Goal: Task Accomplishment & Management: Manage account settings

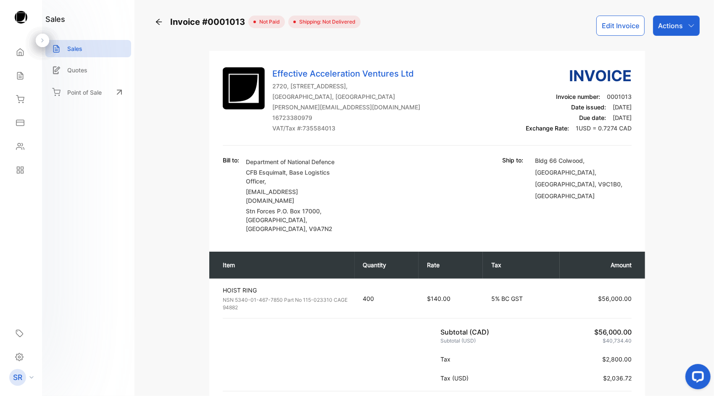
click at [619, 25] on button "Edit Invoice" at bounding box center [621, 26] width 48 height 20
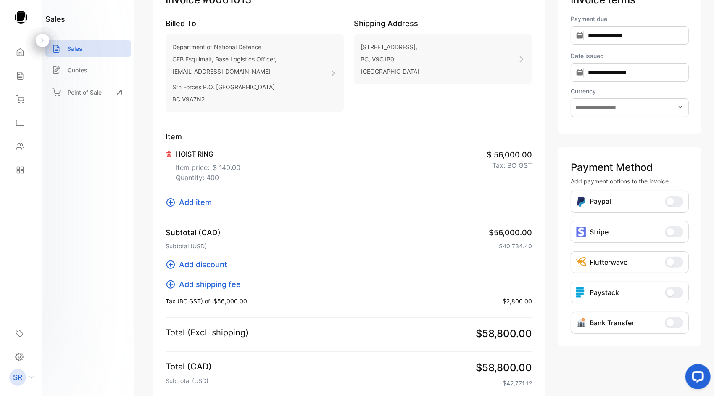
type input "**********"
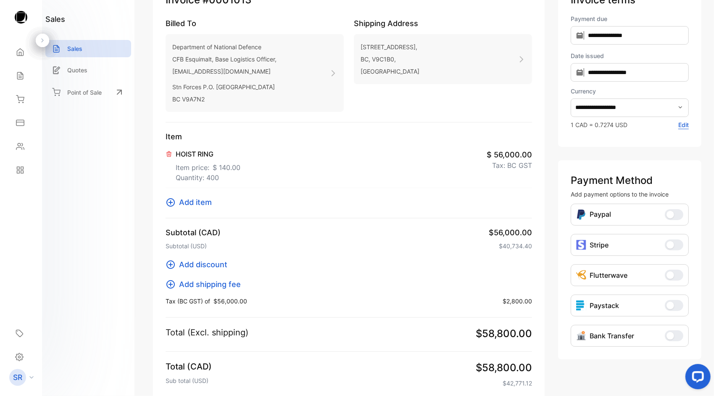
scroll to position [153, 0]
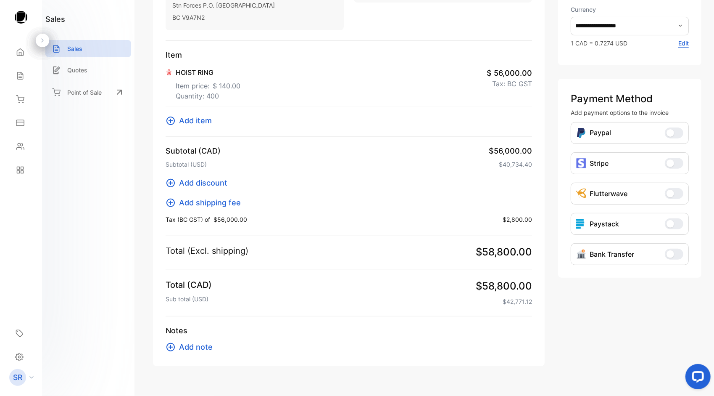
click at [215, 219] on span "$56,000.00" at bounding box center [231, 219] width 34 height 9
click at [214, 93] on p "Quantity: 400" at bounding box center [208, 96] width 65 height 10
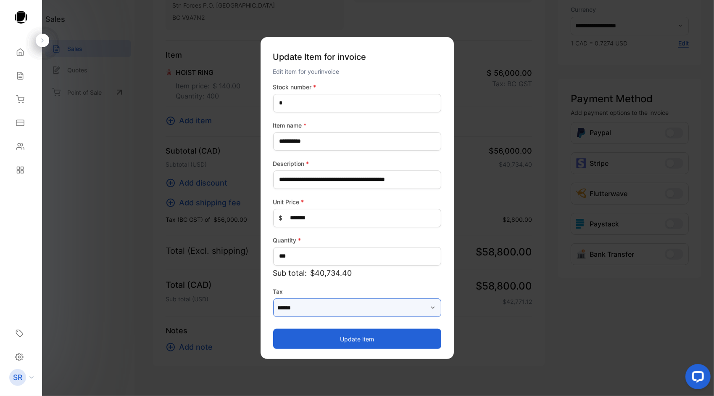
click at [319, 308] on input "******" at bounding box center [357, 307] width 168 height 19
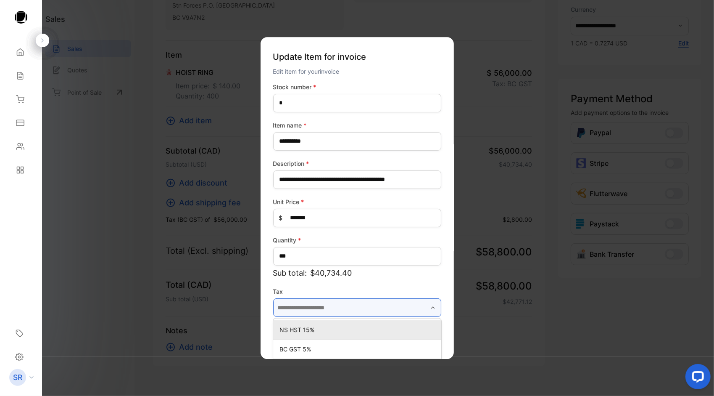
scroll to position [50, 0]
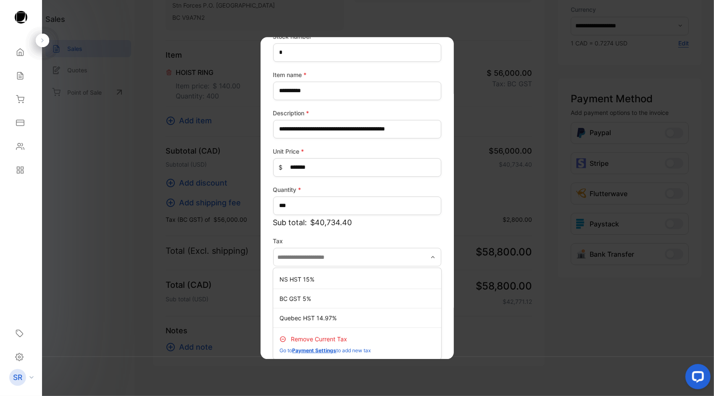
type input "******"
click at [311, 336] on p "Remove current tax" at bounding box center [319, 338] width 56 height 9
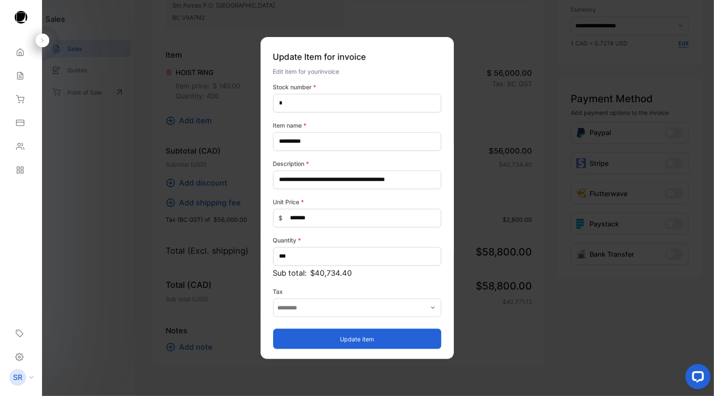
click at [341, 347] on button "Update item" at bounding box center [357, 338] width 168 height 20
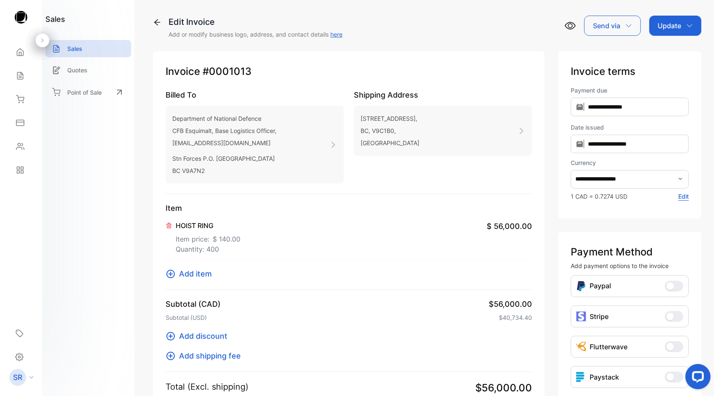
click at [691, 24] on div "Update" at bounding box center [676, 26] width 52 height 20
click at [671, 52] on div "Invoice" at bounding box center [677, 53] width 48 height 17
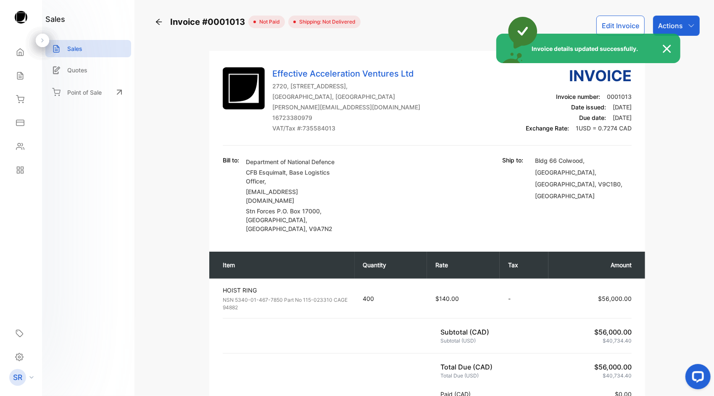
click at [670, 24] on div "Invoice details updated successfully." at bounding box center [357, 198] width 714 height 396
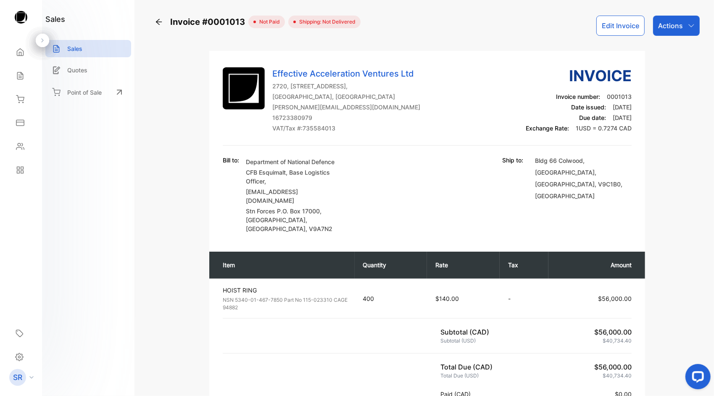
click at [683, 26] on div "Actions" at bounding box center [677, 26] width 47 height 20
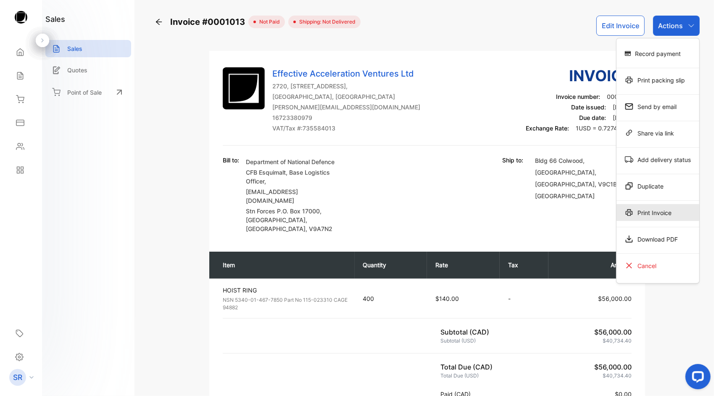
click at [640, 208] on div "Print Invoice" at bounding box center [658, 212] width 83 height 17
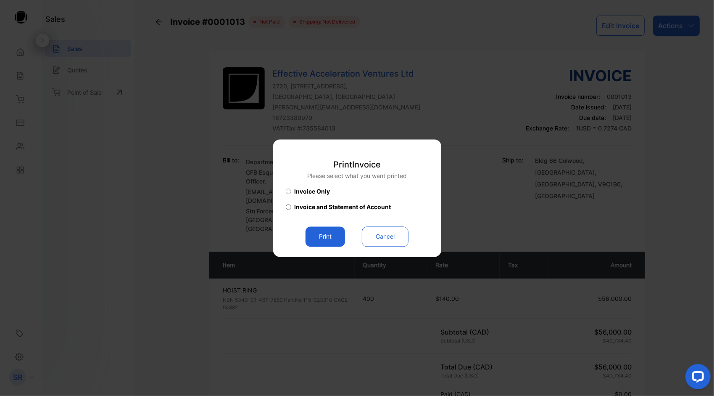
click at [317, 248] on div "Print Invoice Please select what you want printed Invoice Only Invoice and Stat…" at bounding box center [357, 197] width 168 height 117
click at [331, 232] on button "Print" at bounding box center [326, 236] width 40 height 20
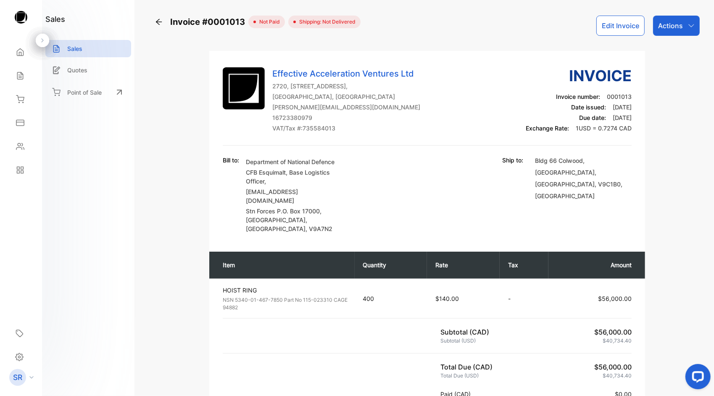
click at [363, 190] on div "Bill to: Department of National Defence CFB Esquimalt, Base Logistics Officer, …" at bounding box center [428, 194] width 410 height 77
click at [157, 23] on icon at bounding box center [159, 22] width 6 height 6
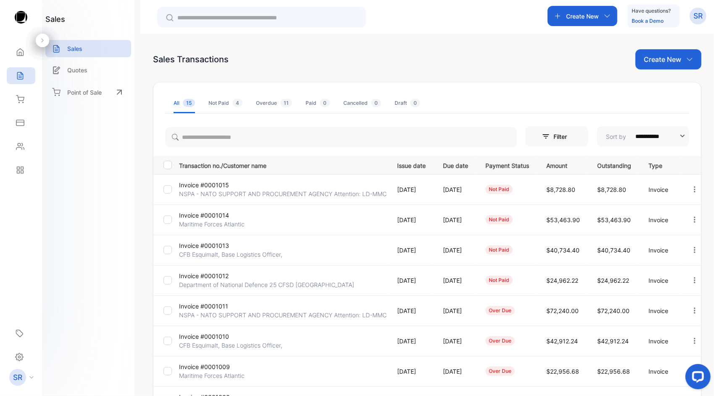
click at [220, 217] on p "Invoice #0001014" at bounding box center [213, 215] width 69 height 9
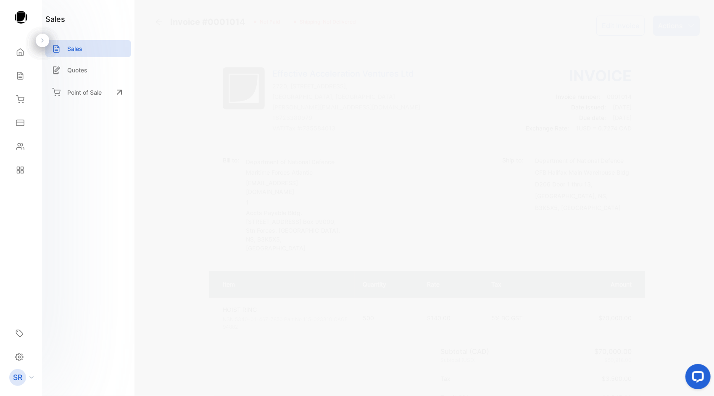
click at [676, 26] on p "Actions" at bounding box center [671, 26] width 25 height 10
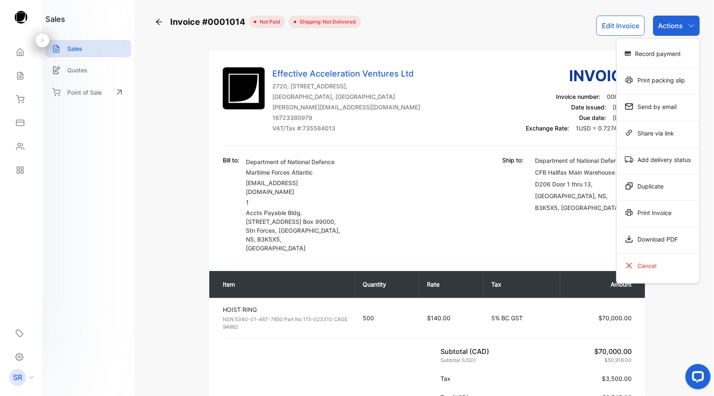
click at [608, 28] on button "Edit Invoice" at bounding box center [621, 26] width 48 height 20
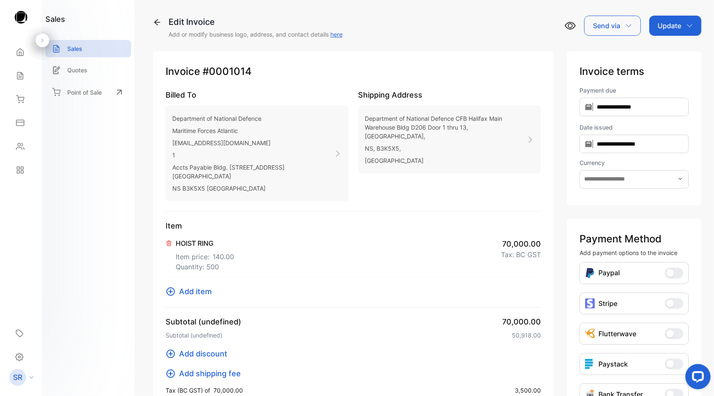
type input "**********"
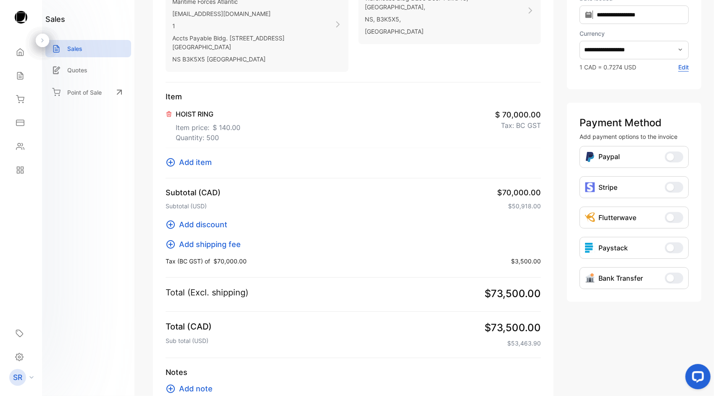
scroll to position [135, 0]
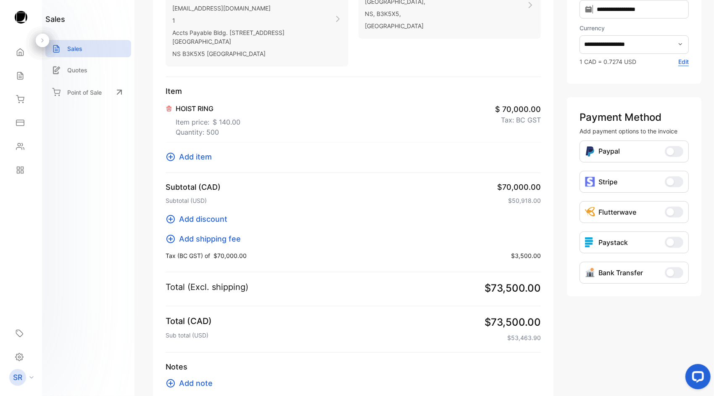
click at [214, 123] on span "$ 140.00" at bounding box center [227, 122] width 28 height 10
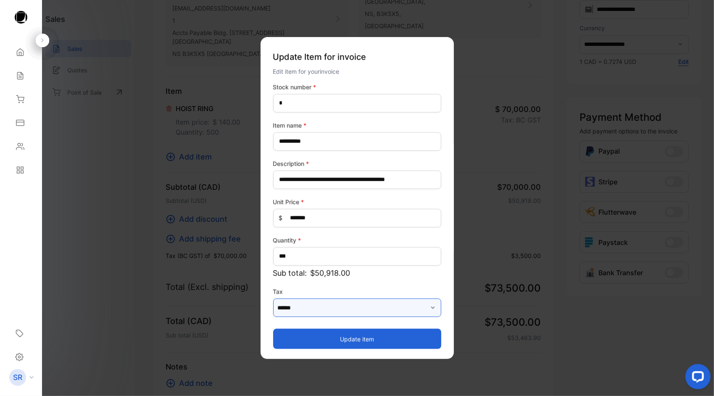
click at [317, 305] on input "******" at bounding box center [357, 307] width 168 height 19
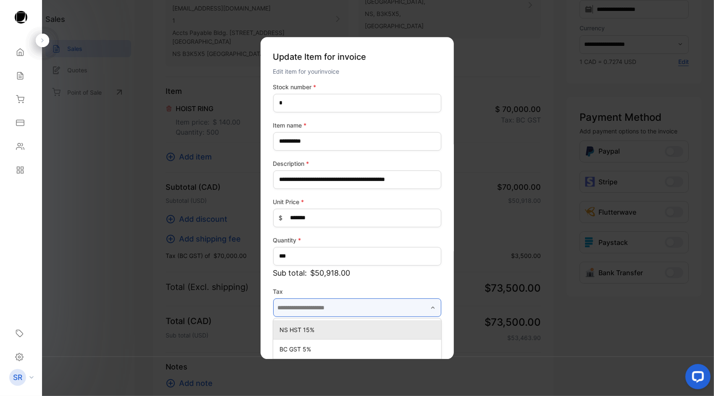
scroll to position [50, 0]
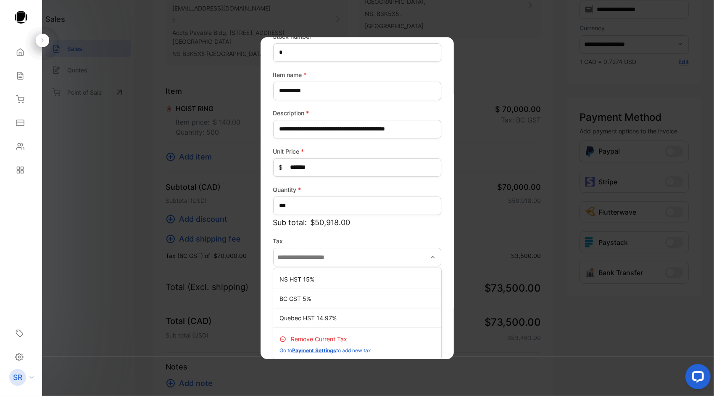
type input "******"
click at [304, 341] on p "Remove current tax" at bounding box center [319, 338] width 56 height 9
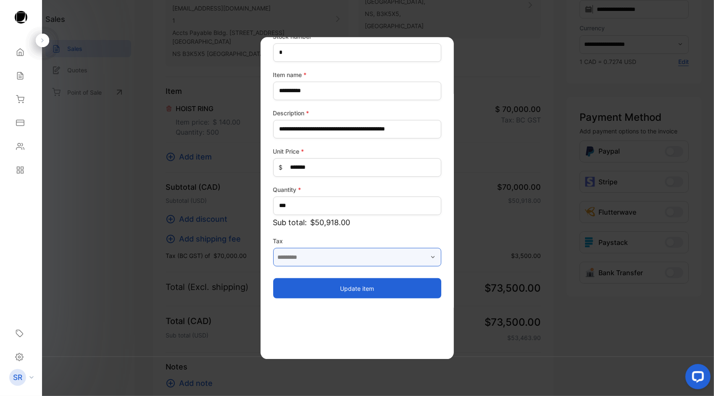
scroll to position [0, 0]
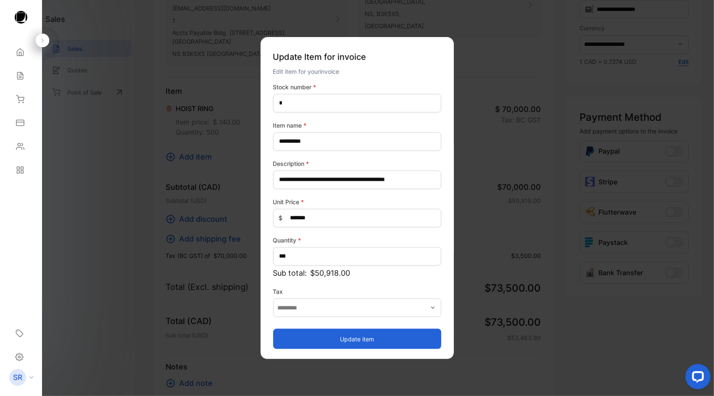
click at [357, 335] on button "Update item" at bounding box center [357, 338] width 168 height 20
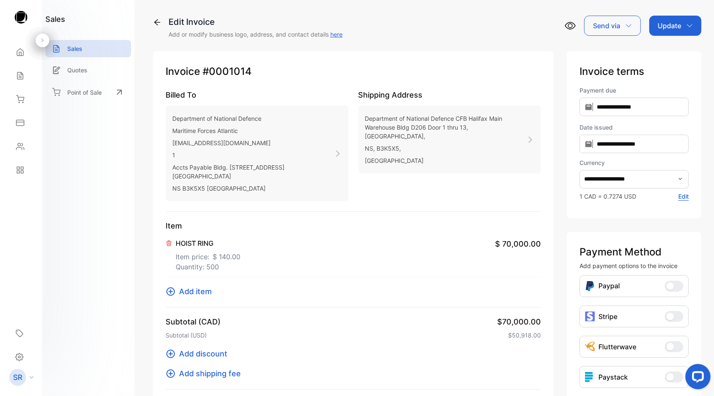
click at [672, 28] on p "Update" at bounding box center [670, 26] width 24 height 10
click at [684, 53] on div "Invoice" at bounding box center [677, 53] width 48 height 17
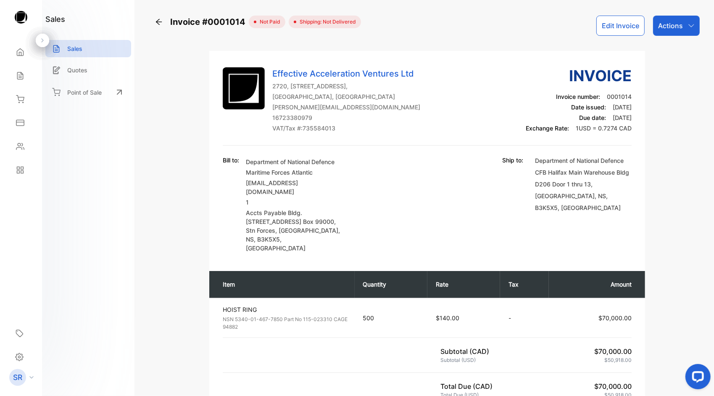
click at [688, 29] on div "Actions" at bounding box center [677, 26] width 47 height 20
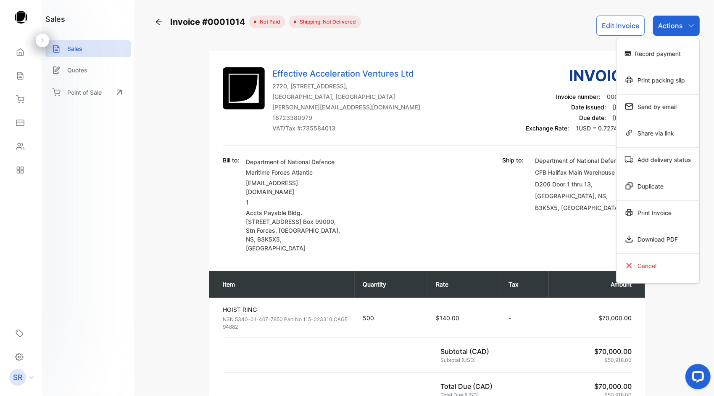
click at [650, 217] on div "Print Invoice" at bounding box center [658, 212] width 83 height 17
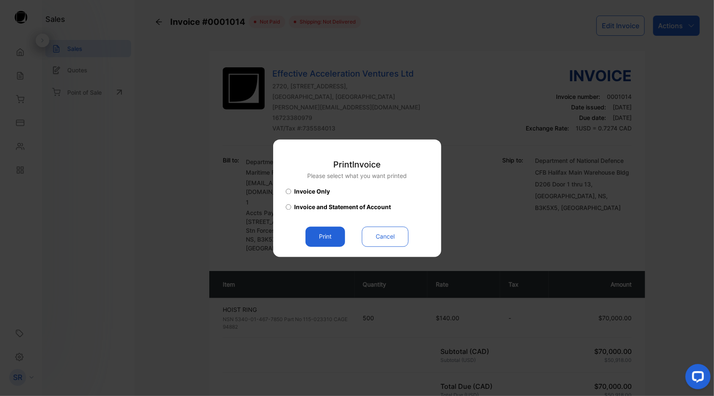
click at [315, 235] on button "Print" at bounding box center [326, 236] width 40 height 20
